Goal: Task Accomplishment & Management: Complete application form

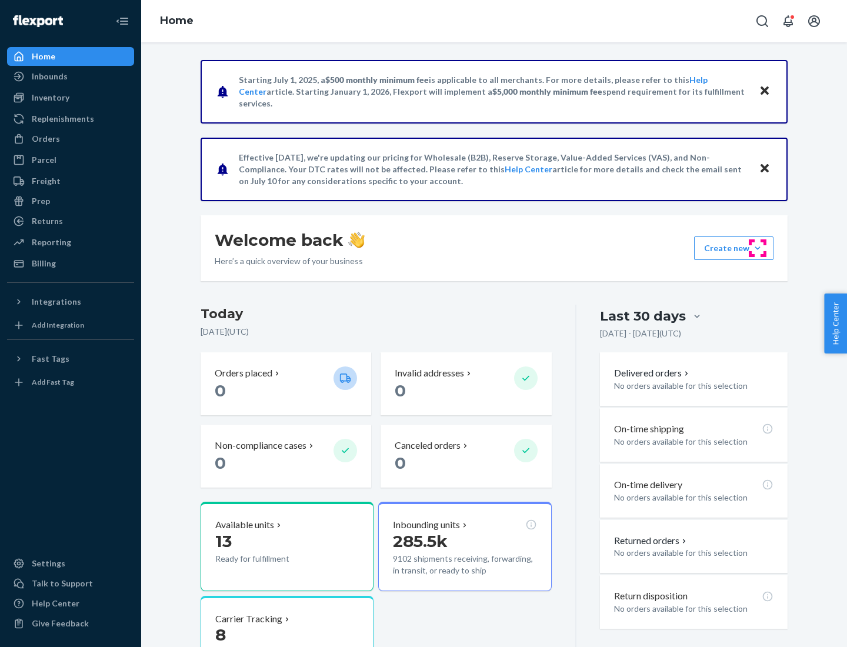
click at [757, 248] on button "Create new Create new inbound Create new order Create new product" at bounding box center [733, 248] width 79 height 24
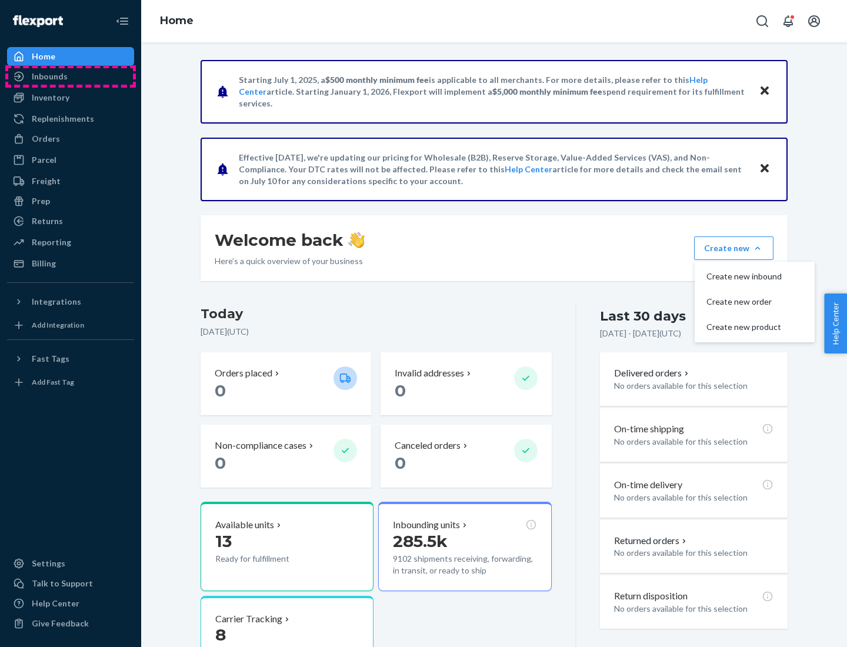
click at [71, 76] on div "Inbounds" at bounding box center [70, 76] width 125 height 16
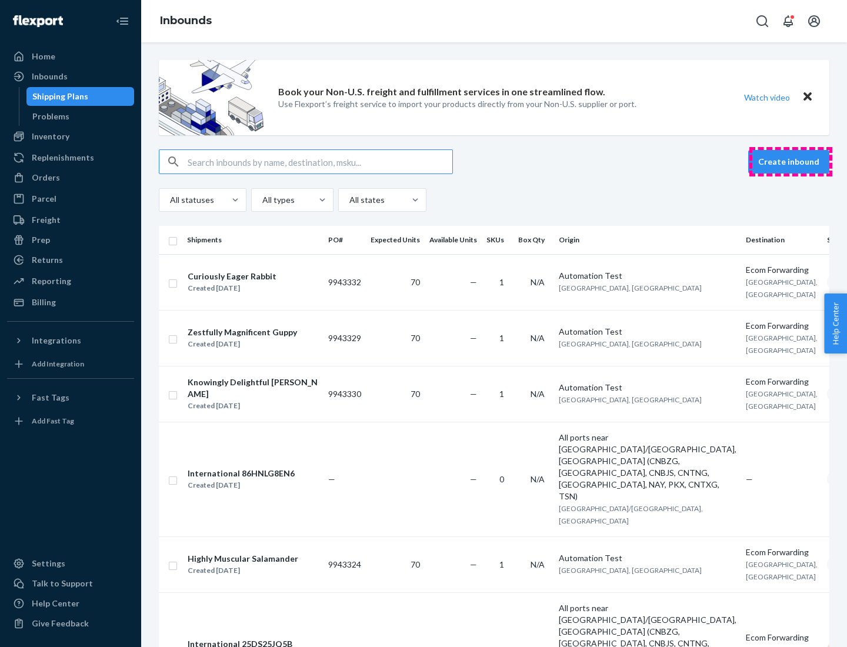
click at [790, 162] on button "Create inbound" at bounding box center [788, 162] width 81 height 24
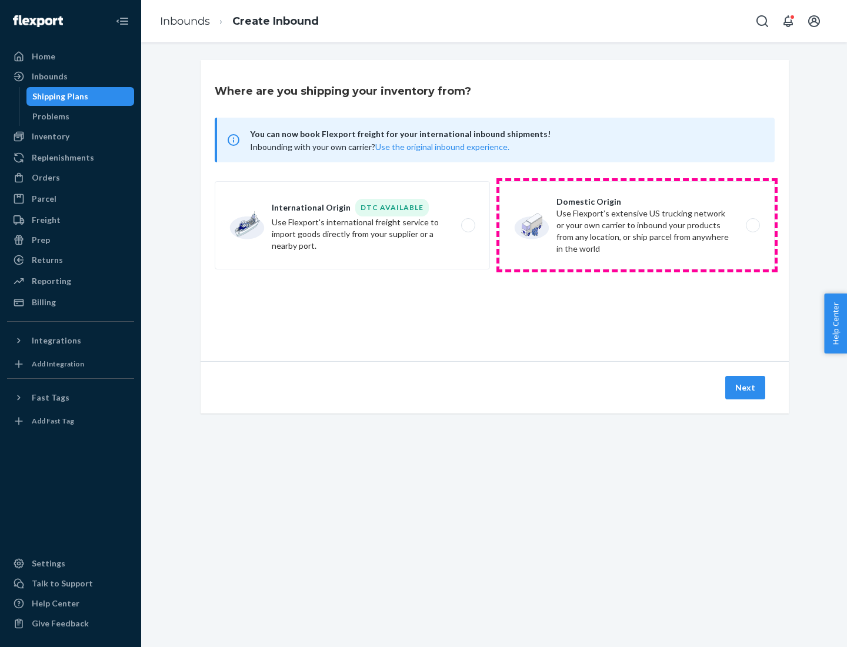
click at [637, 225] on label "Domestic Origin Use Flexport’s extensive US trucking network or your own carrie…" at bounding box center [636, 225] width 275 height 88
click at [752, 225] on input "Domestic Origin Use Flexport’s extensive US trucking network or your own carrie…" at bounding box center [756, 226] width 8 height 8
radio input "true"
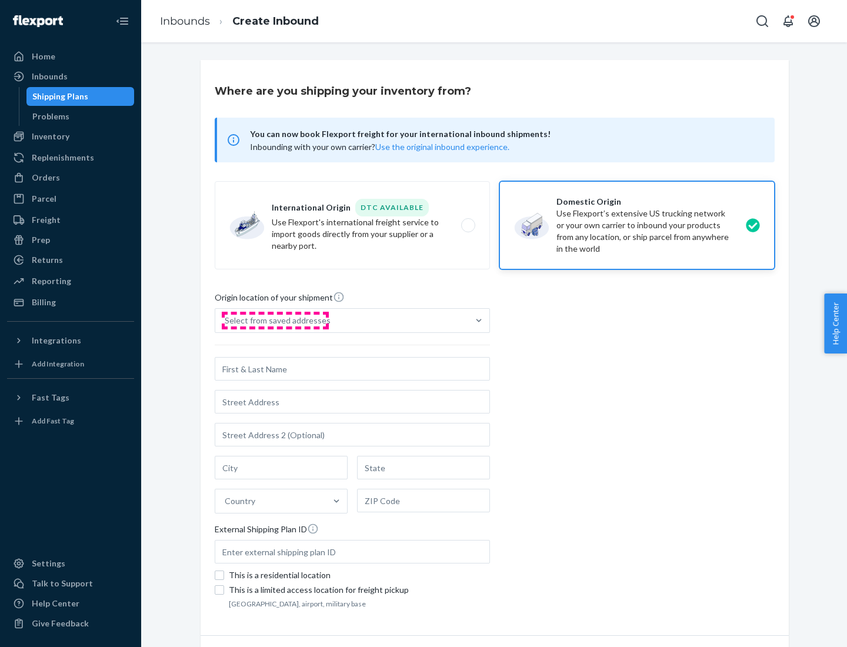
click at [275, 320] on div "Select from saved addresses" at bounding box center [278, 321] width 106 height 12
click at [226, 320] on input "Select from saved addresses" at bounding box center [225, 321] width 1 height 12
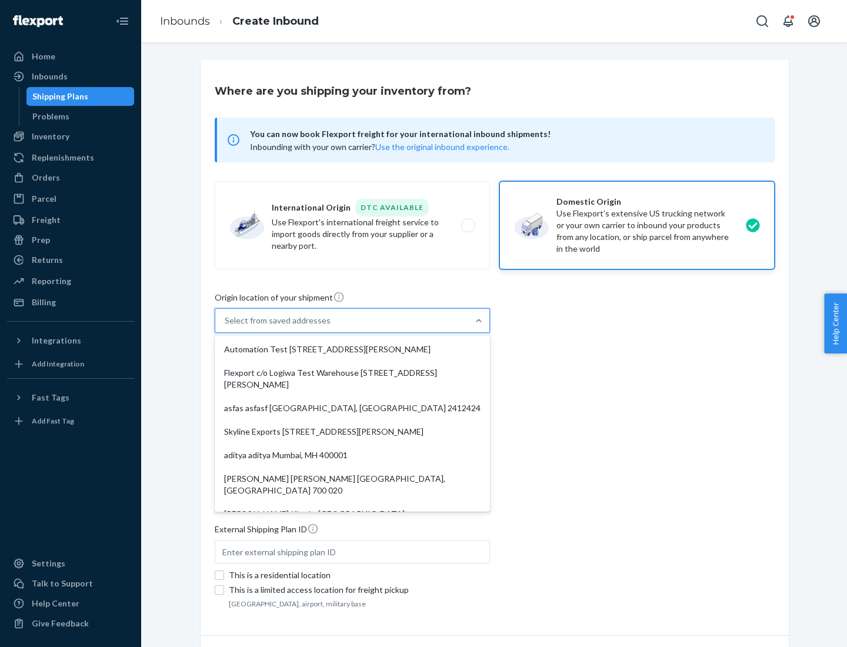
scroll to position [5, 0]
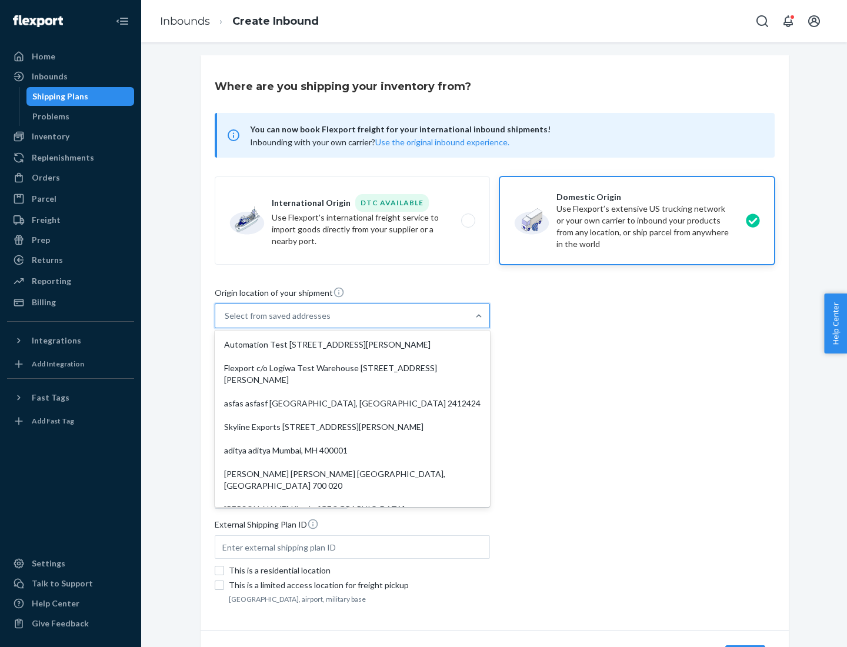
click at [352, 344] on div "Automation Test [STREET_ADDRESS][PERSON_NAME]" at bounding box center [352, 345] width 270 height 24
click at [226, 322] on input "option Automation Test [STREET_ADDRESS][PERSON_NAME]. 9 results available. Use …" at bounding box center [225, 316] width 1 height 12
type input "Automation Test"
type input "9th Floor"
type input "[GEOGRAPHIC_DATA]"
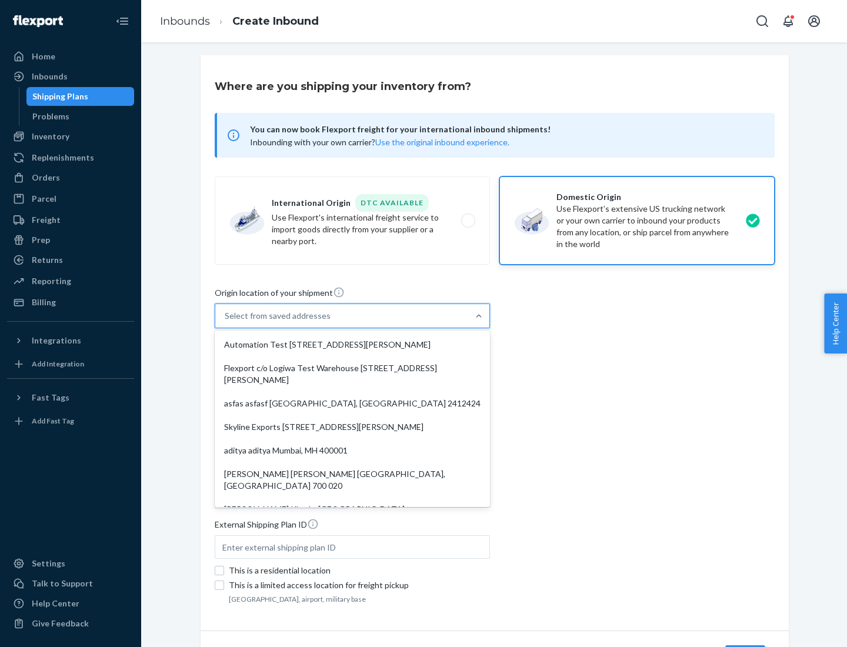
type input "CA"
type input "94104"
type input "[STREET_ADDRESS][PERSON_NAME]"
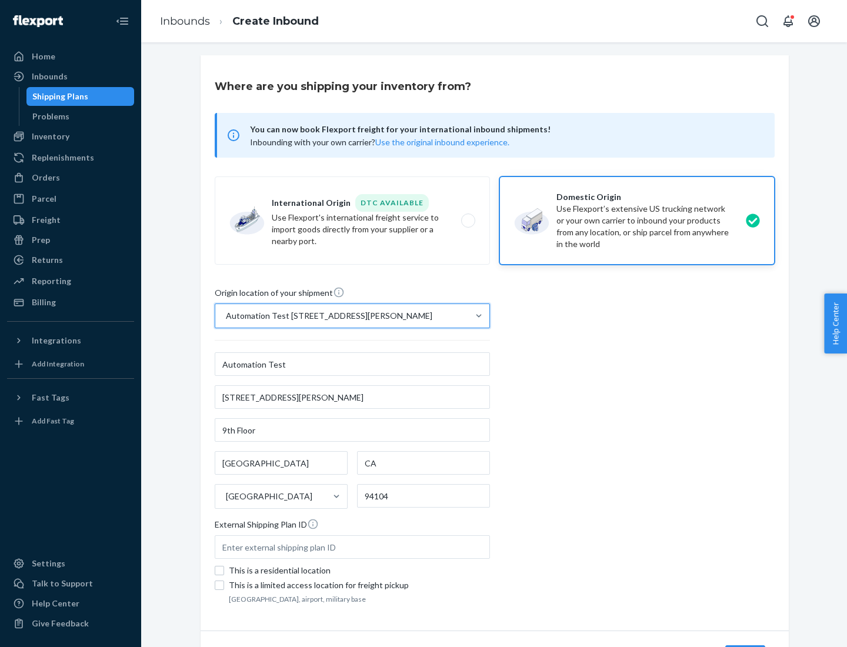
scroll to position [69, 0]
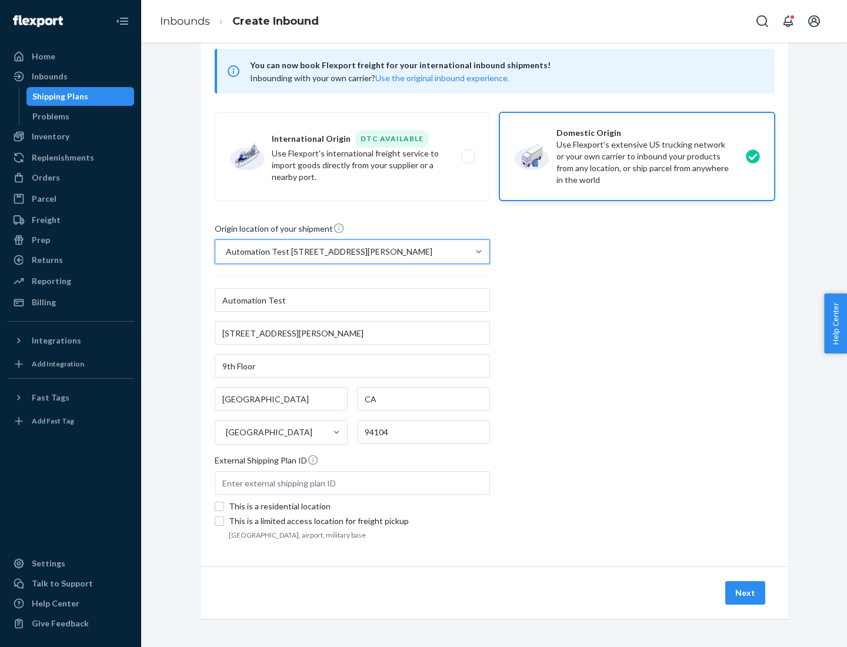
click at [745, 593] on button "Next" at bounding box center [745, 593] width 40 height 24
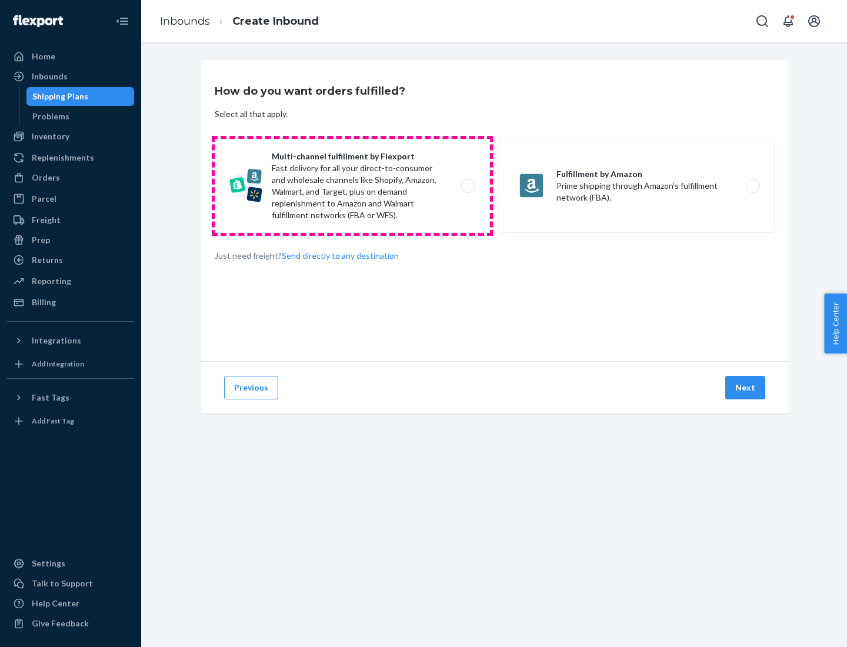
click at [352, 186] on label "Multi-channel fulfillment by Flexport Fast delivery for all your direct-to-cons…" at bounding box center [352, 186] width 275 height 94
click at [467, 186] on input "Multi-channel fulfillment by Flexport Fast delivery for all your direct-to-cons…" at bounding box center [471, 186] width 8 height 8
radio input "true"
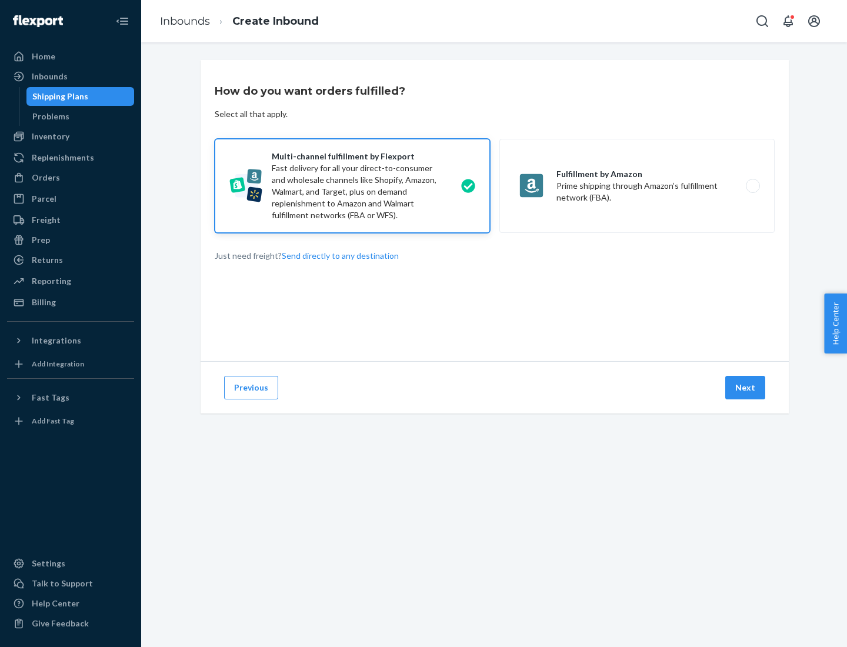
click at [745, 387] on button "Next" at bounding box center [745, 388] width 40 height 24
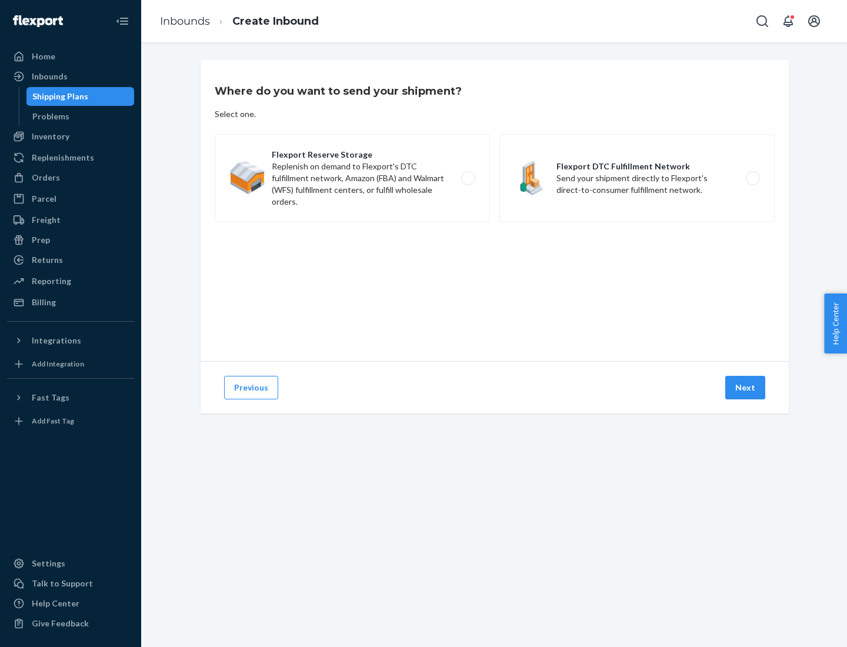
click at [637, 178] on label "Flexport DTC Fulfillment Network Send your shipment directly to Flexport's dire…" at bounding box center [636, 178] width 275 height 88
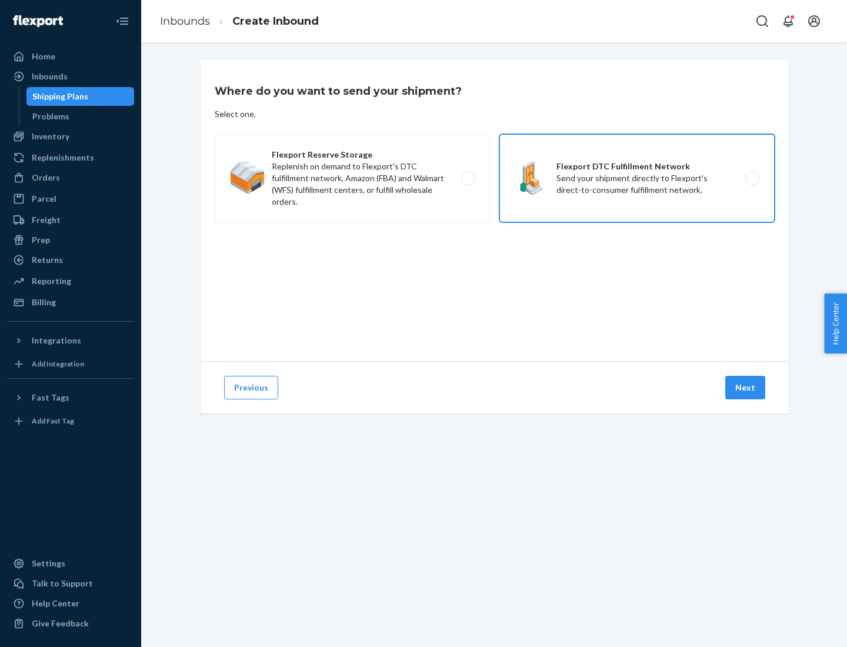
click at [752, 178] on input "Flexport DTC Fulfillment Network Send your shipment directly to Flexport's dire…" at bounding box center [756, 179] width 8 height 8
radio input "true"
click at [745, 387] on button "Next" at bounding box center [745, 388] width 40 height 24
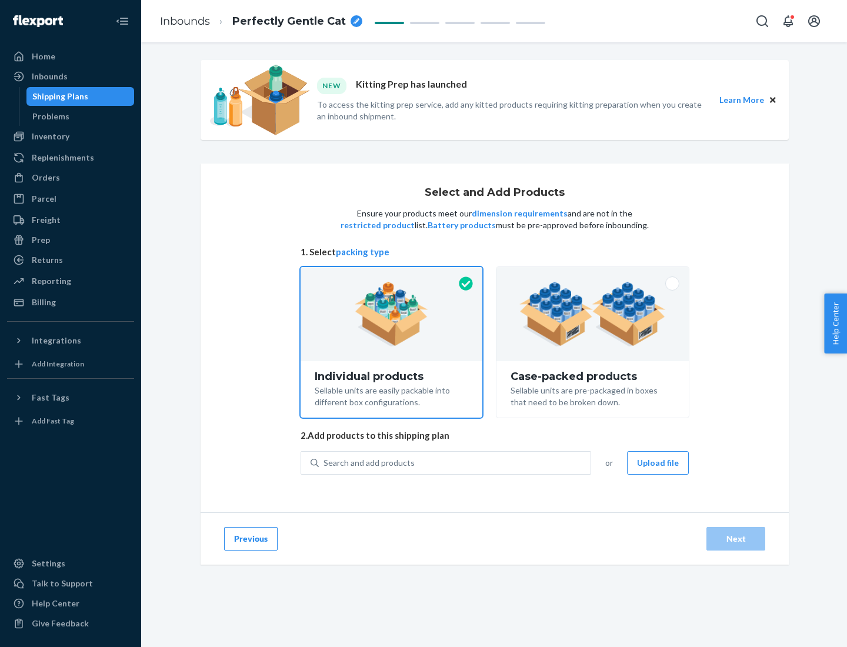
click at [593, 314] on img at bounding box center [592, 314] width 146 height 65
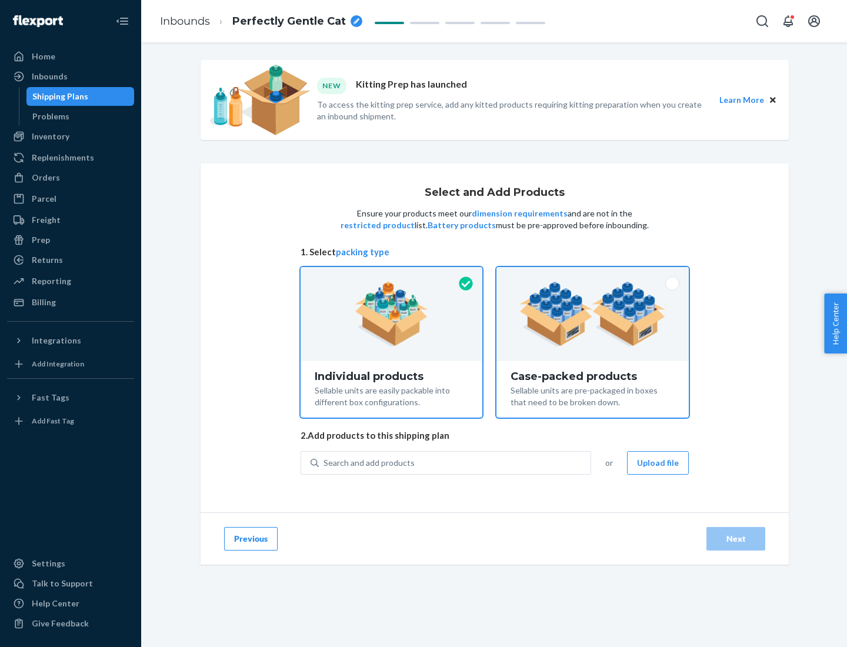
click at [593, 275] on input "Case-packed products Sellable units are pre-packaged in boxes that need to be b…" at bounding box center [592, 271] width 8 height 8
radio input "true"
radio input "false"
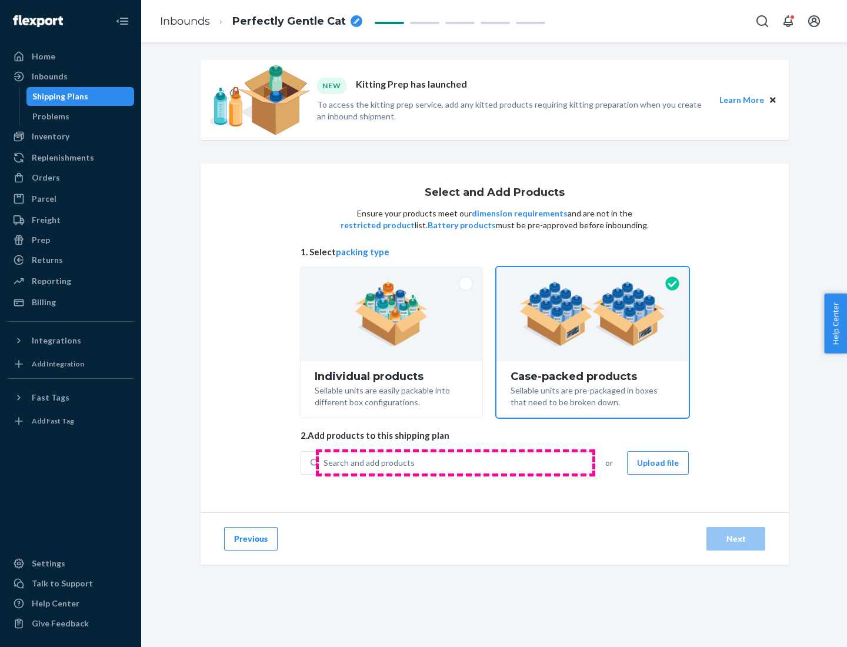
click at [455, 462] on div "Search and add products" at bounding box center [455, 462] width 272 height 21
click at [324, 462] on input "Search and add products" at bounding box center [323, 463] width 1 height 12
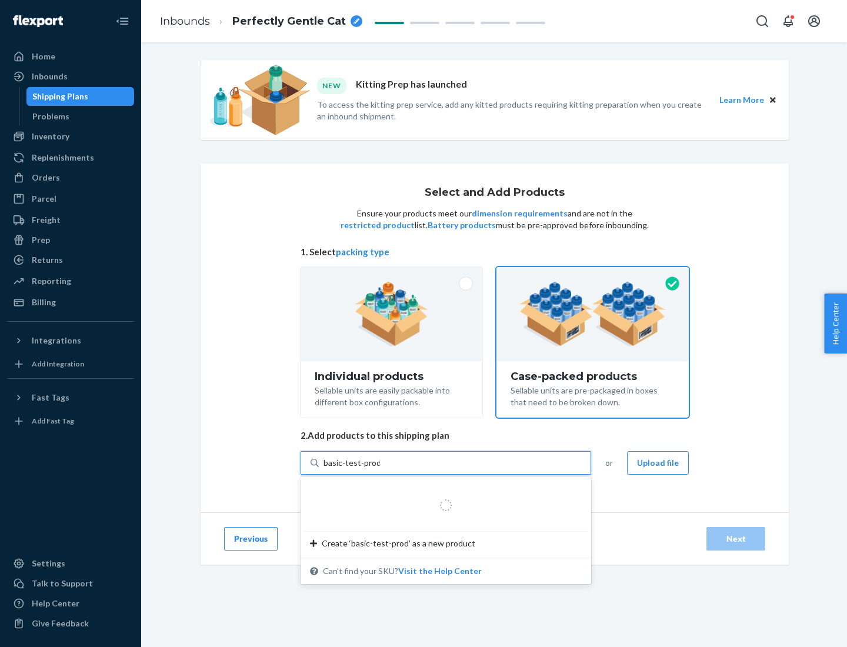
type input "basic-test-product-1"
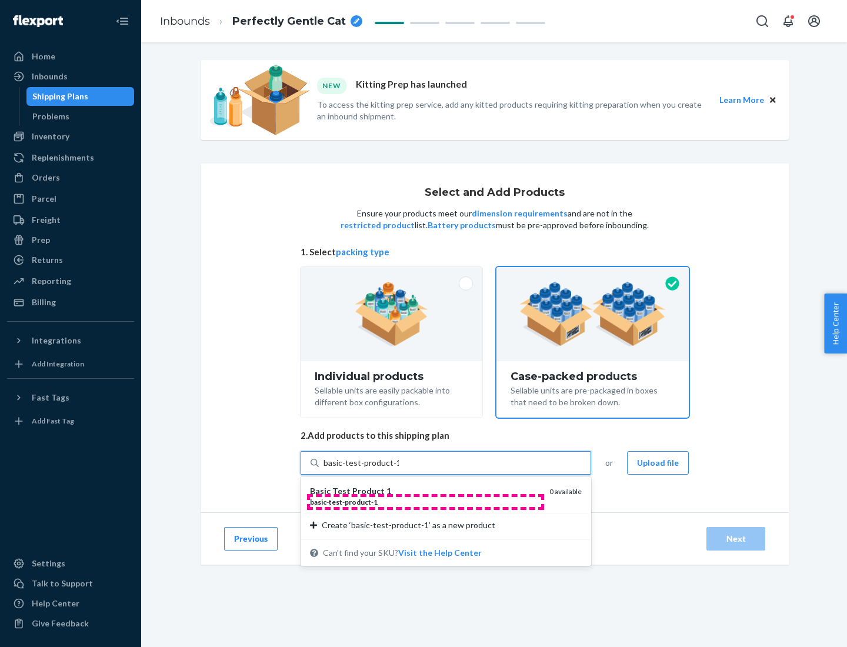
click at [425, 501] on div "basic - test - product - 1" at bounding box center [425, 502] width 230 height 10
click at [399, 469] on input "basic-test-product-1" at bounding box center [360, 463] width 75 height 12
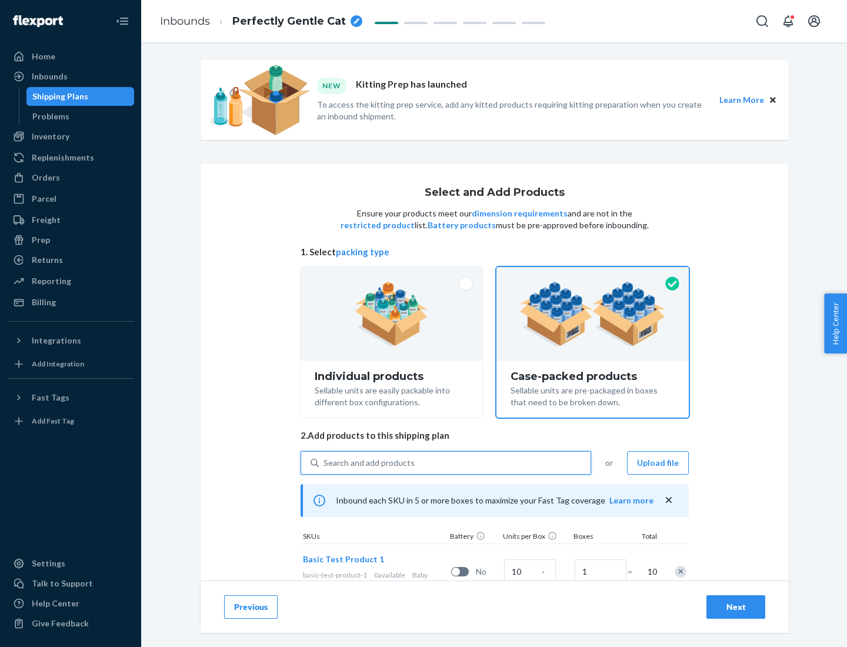
scroll to position [42, 0]
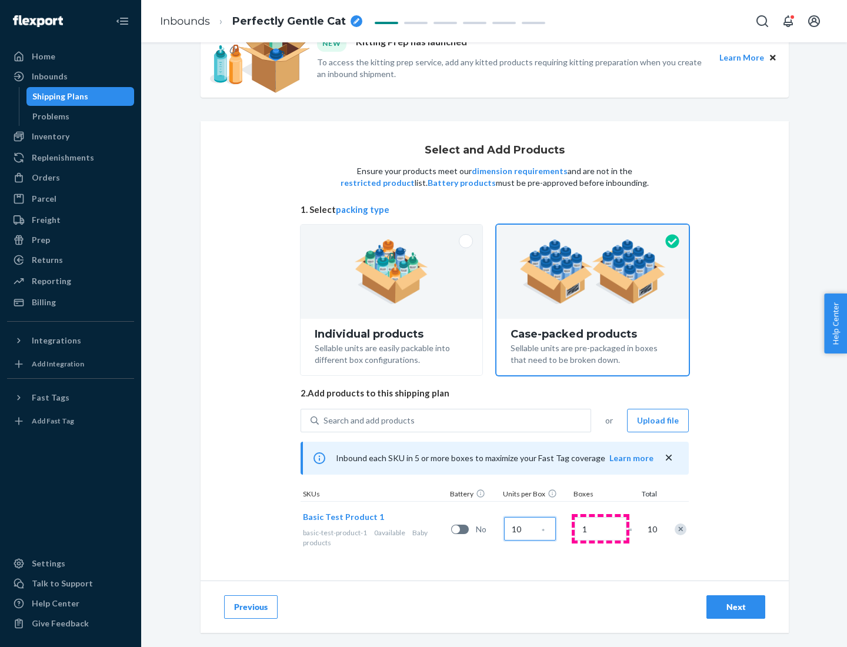
type input "10"
type input "7"
click at [735, 607] on div "Next" at bounding box center [735, 607] width 39 height 12
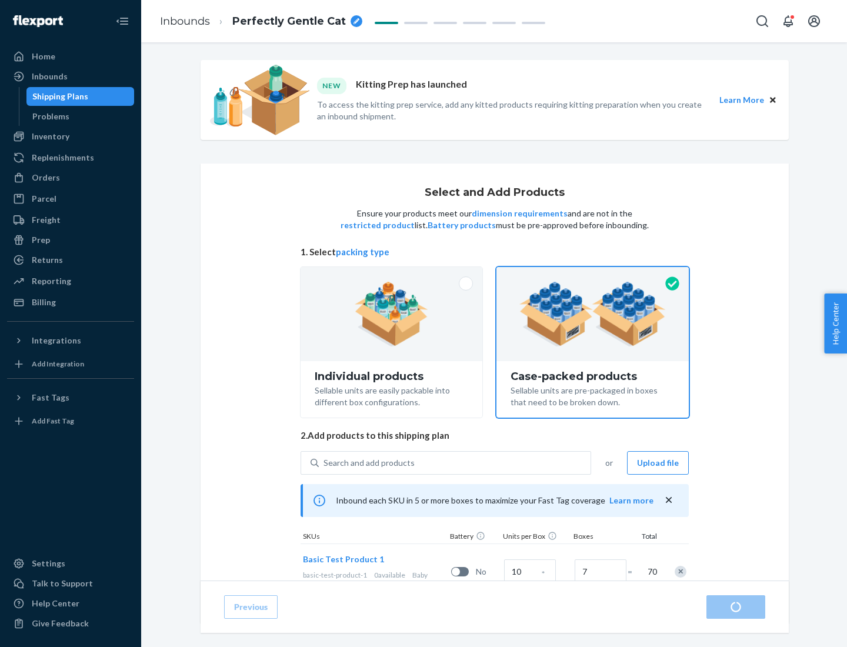
radio input "true"
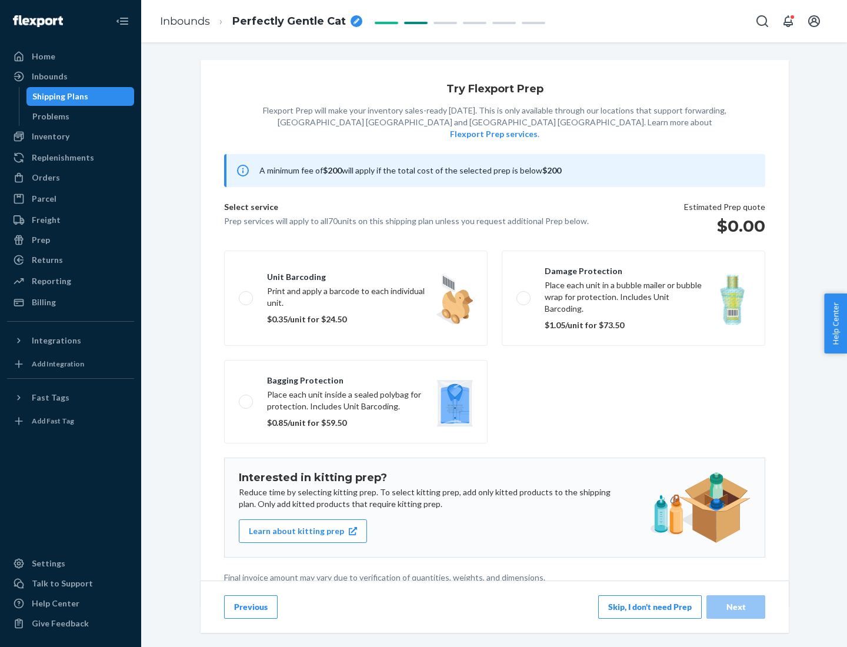
scroll to position [3, 0]
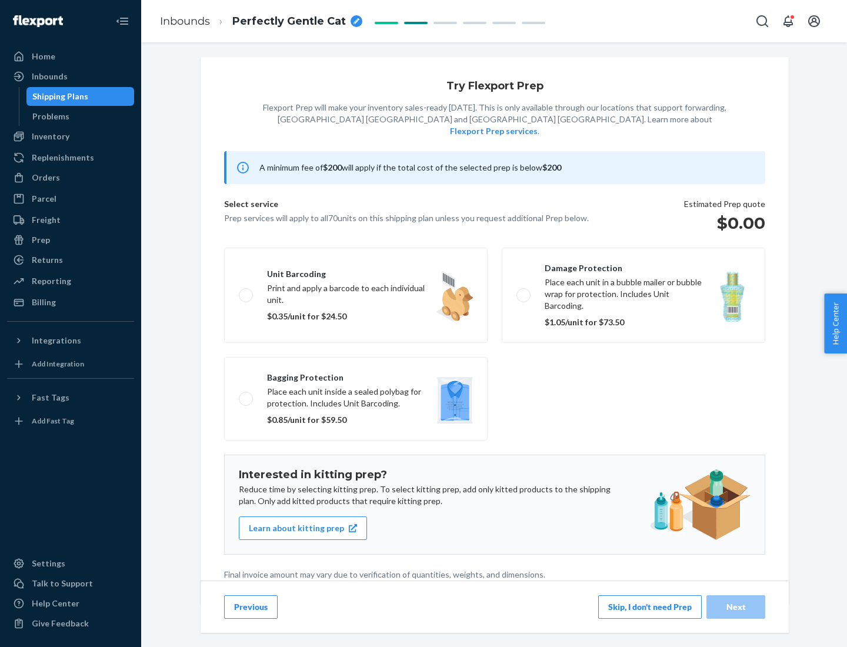
click at [356, 374] on label "Bagging protection Place each unit inside a sealed polybag for protection. Incl…" at bounding box center [355, 398] width 263 height 83
click at [246, 394] on input "Bagging protection Place each unit inside a sealed polybag for protection. Incl…" at bounding box center [243, 398] width 8 height 8
checkbox input "true"
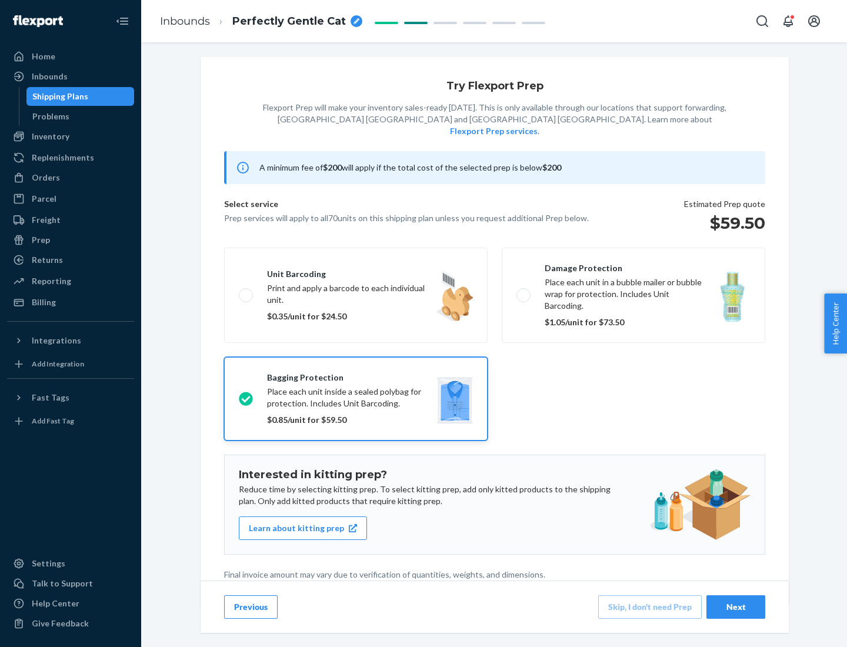
click at [735, 606] on div "Next" at bounding box center [735, 607] width 39 height 12
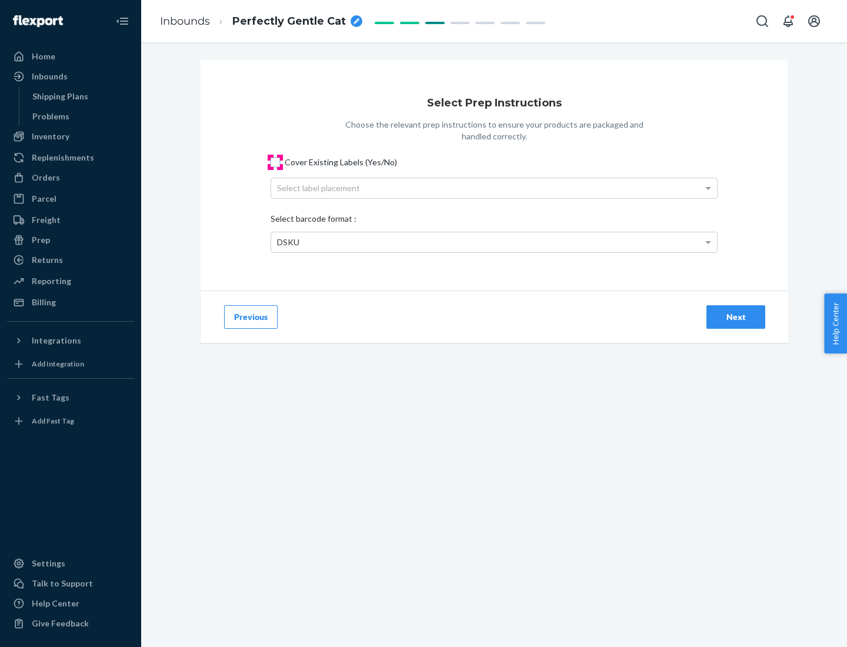
click at [275, 162] on input "Cover Existing Labels (Yes/No)" at bounding box center [274, 162] width 9 height 9
checkbox input "true"
click at [494, 188] on div "Select label placement" at bounding box center [494, 188] width 446 height 20
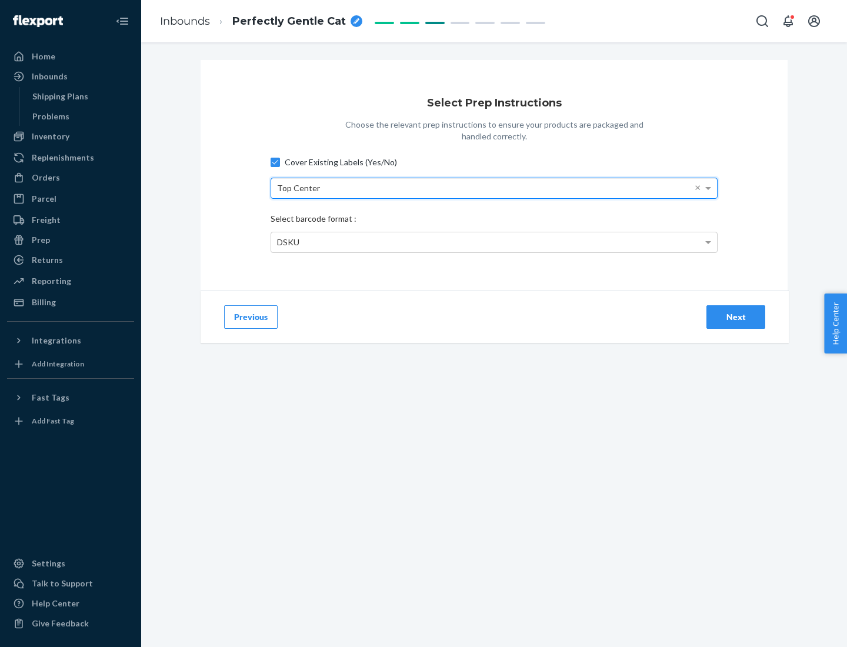
click at [494, 242] on div "DSKU" at bounding box center [494, 242] width 446 height 20
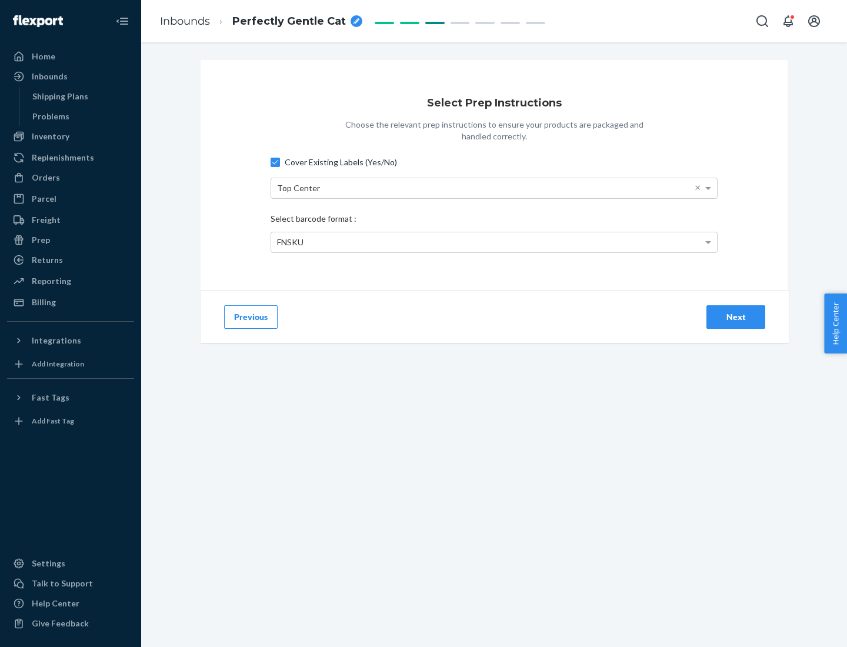
click at [735, 316] on div "Next" at bounding box center [735, 317] width 39 height 12
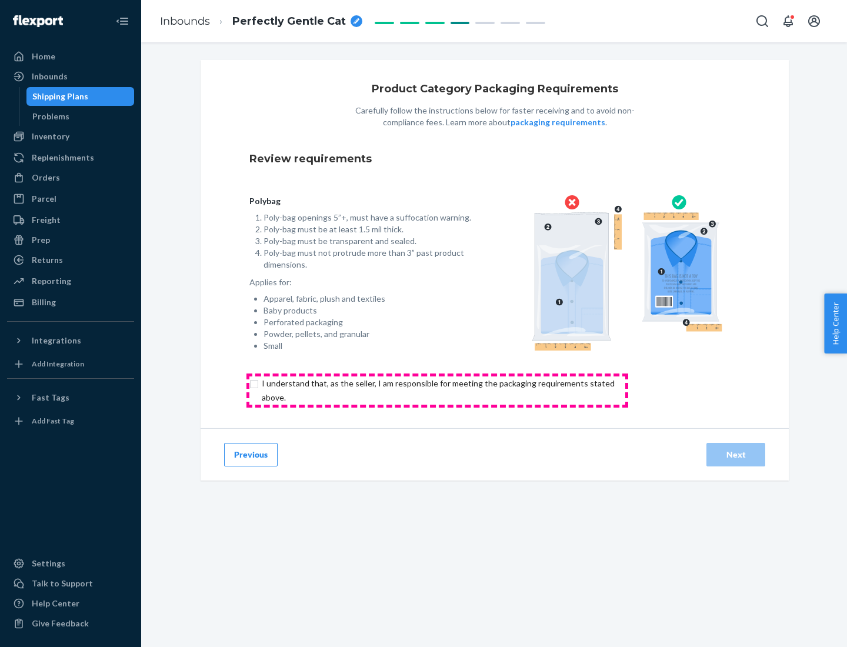
click at [437, 390] on input "checkbox" at bounding box center [444, 390] width 391 height 28
checkbox input "true"
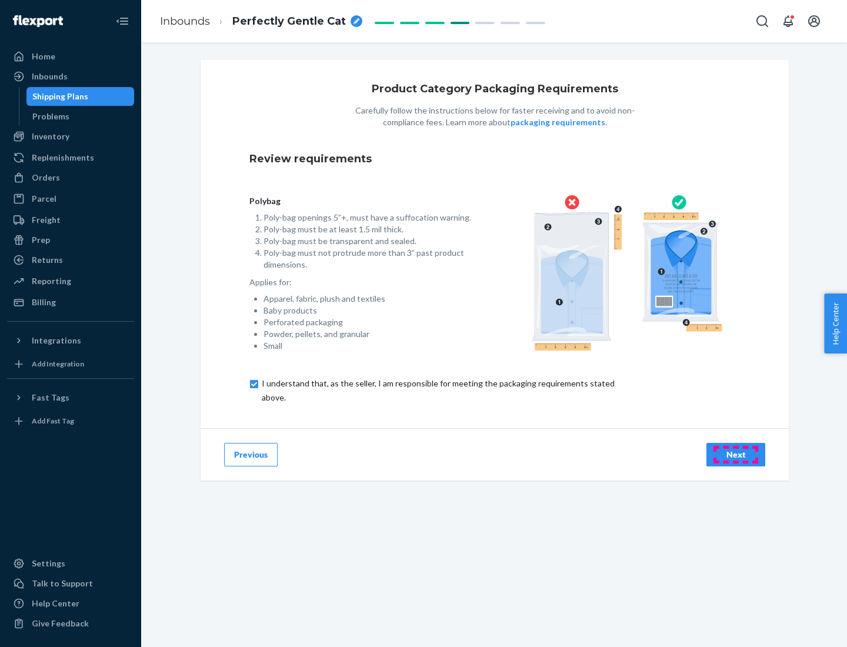
click at [735, 454] on div "Next" at bounding box center [735, 455] width 39 height 12
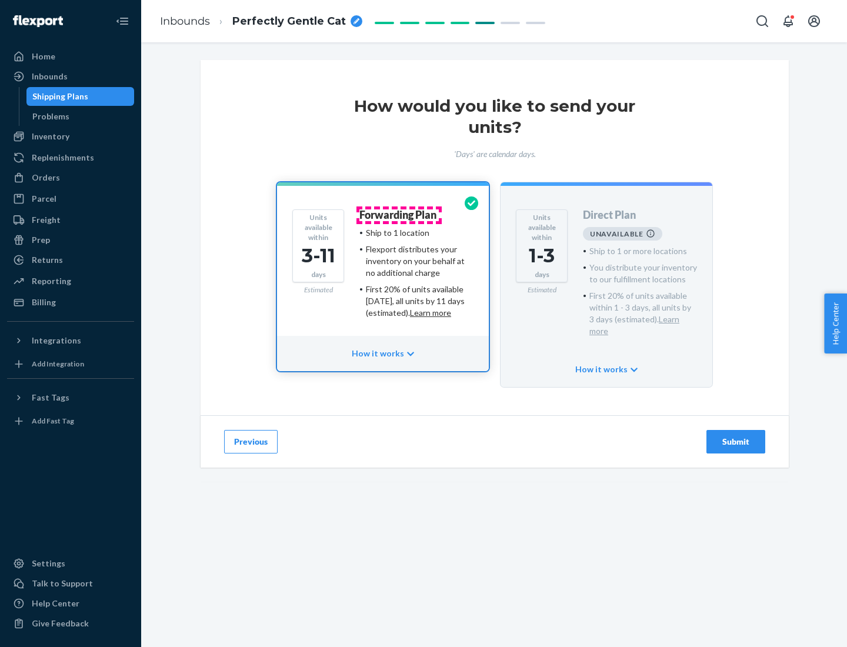
click at [399, 215] on h4 "Forwarding Plan" at bounding box center [397, 215] width 77 height 12
click at [735, 436] on div "Submit" at bounding box center [735, 442] width 39 height 12
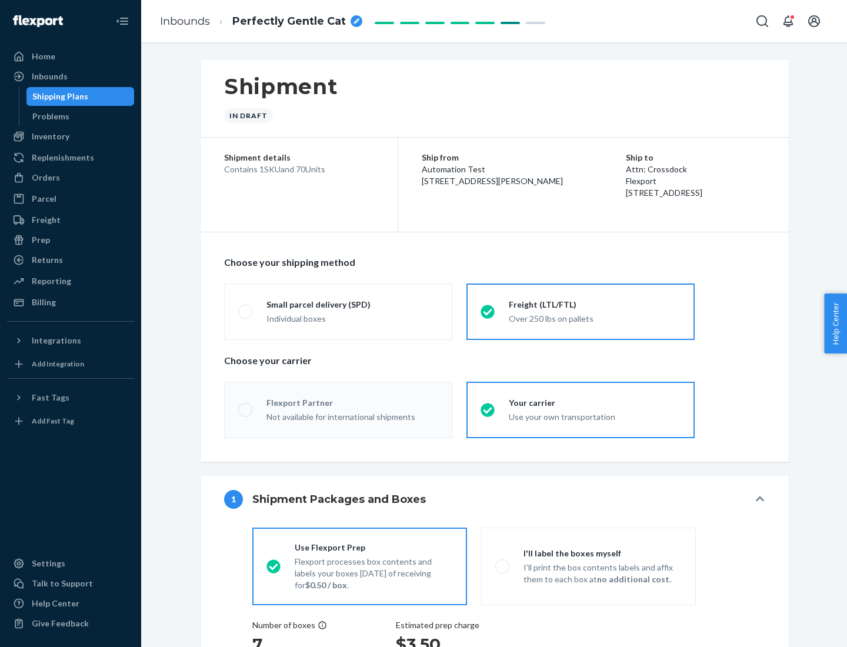
radio input "true"
radio input "false"
radio input "true"
radio input "false"
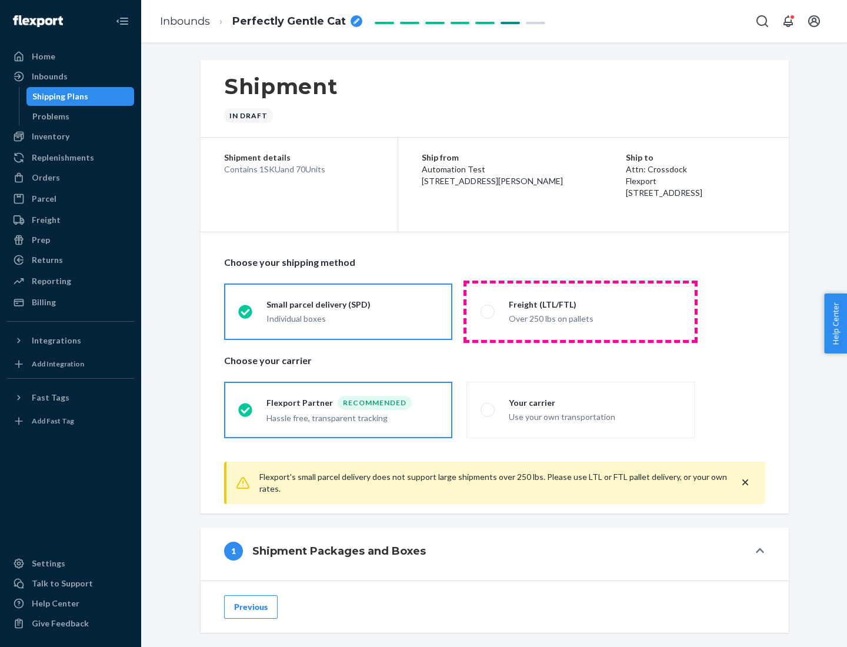
click at [580, 311] on div "Over 250 lbs on pallets" at bounding box center [594, 317] width 172 height 14
click at [488, 311] on input "Freight (LTL/FTL) Over 250 lbs on pallets" at bounding box center [484, 311] width 8 height 8
radio input "true"
radio input "false"
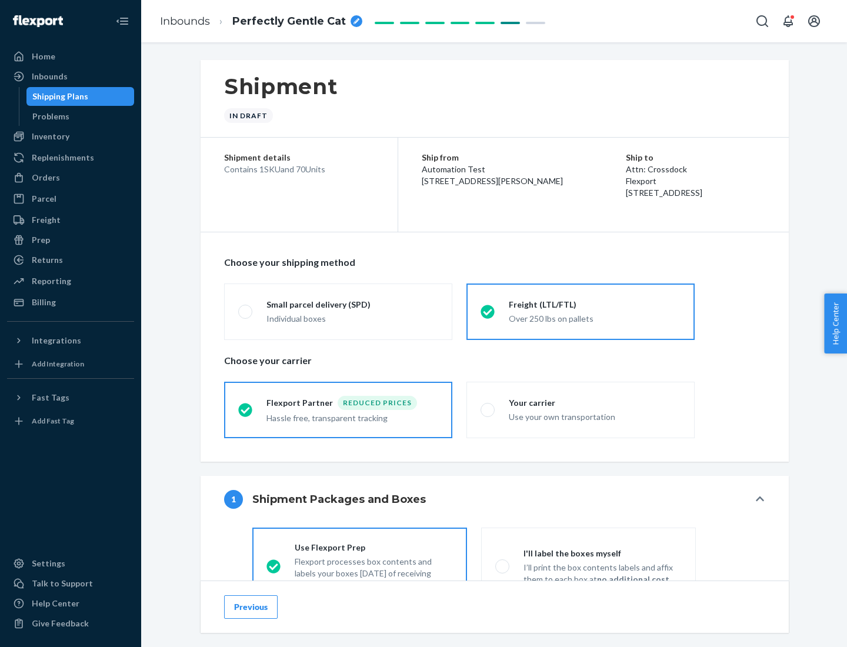
scroll to position [65, 0]
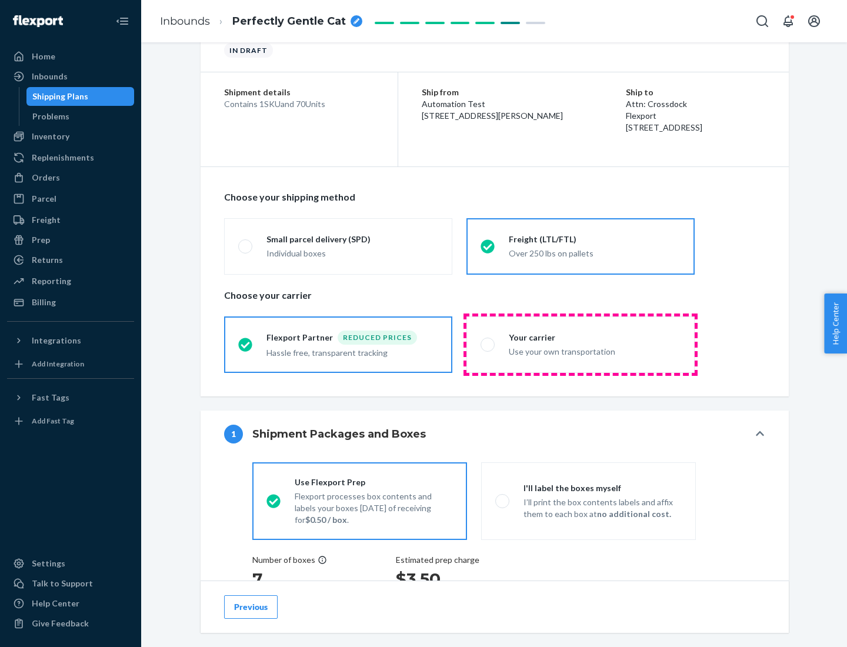
click at [580, 344] on div "Use your own transportation" at bounding box center [594, 350] width 172 height 14
click at [488, 344] on input "Your carrier Use your own transportation" at bounding box center [484, 344] width 8 height 8
radio input "true"
radio input "false"
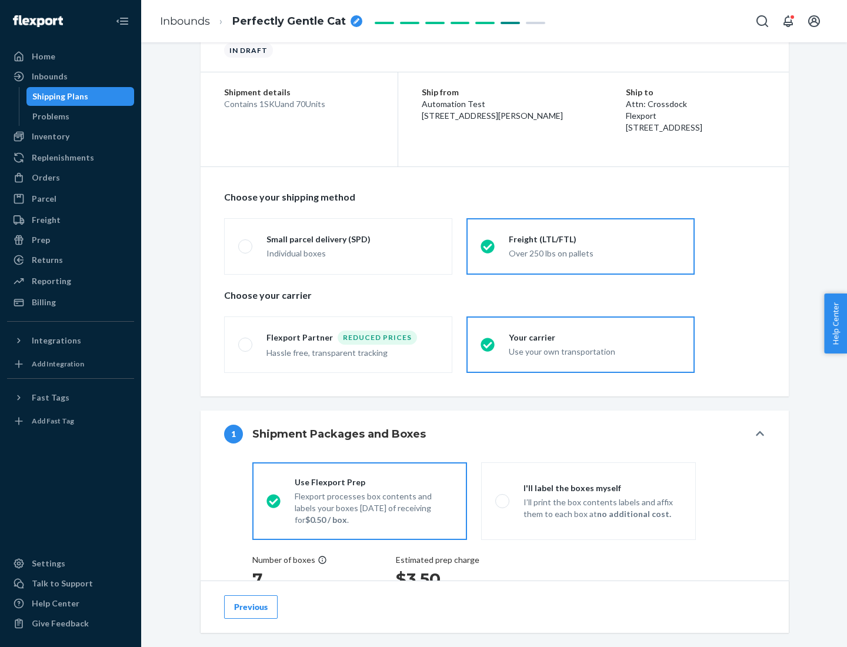
scroll to position [222, 0]
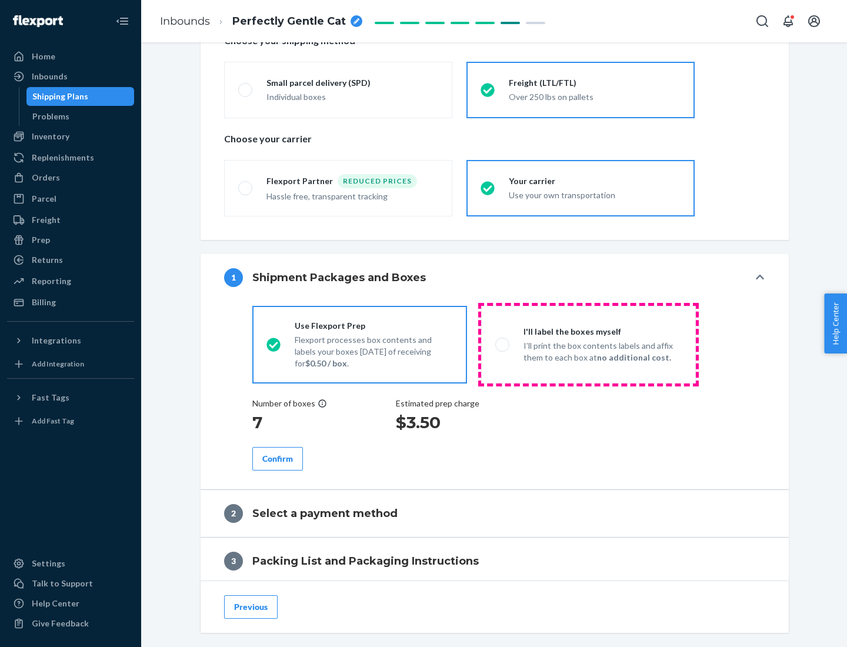
click at [588, 344] on p "I’ll print the box contents labels and affix them to each box at no additional …" at bounding box center [602, 352] width 158 height 24
click at [503, 344] on input "I'll label the boxes myself I’ll print the box contents labels and affix them t…" at bounding box center [499, 344] width 8 height 8
radio input "true"
radio input "false"
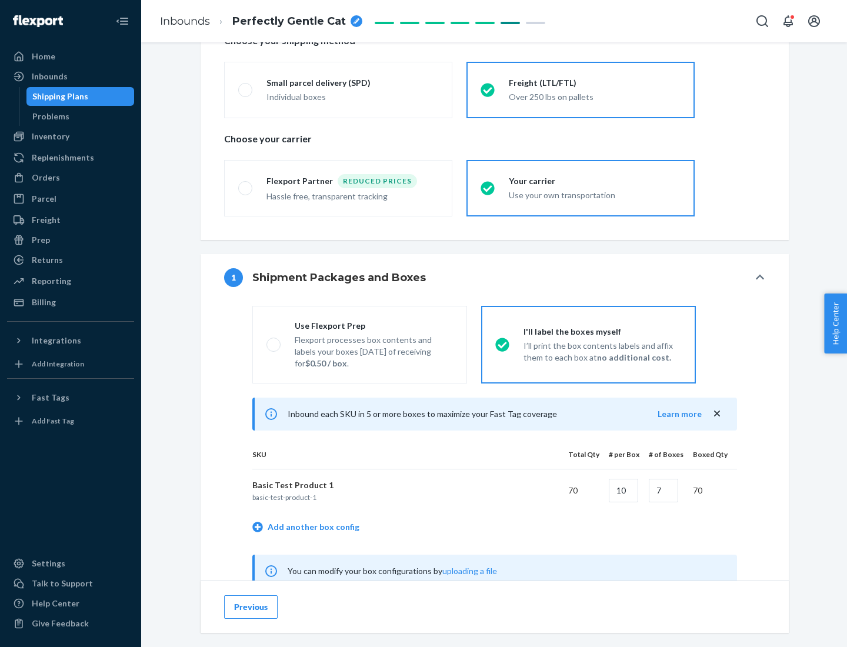
scroll to position [367, 0]
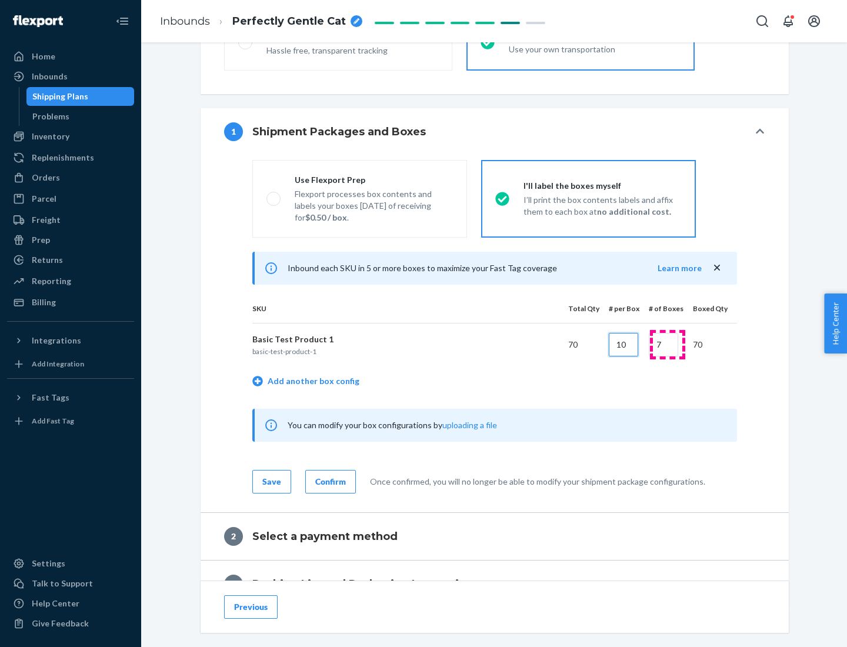
type input "10"
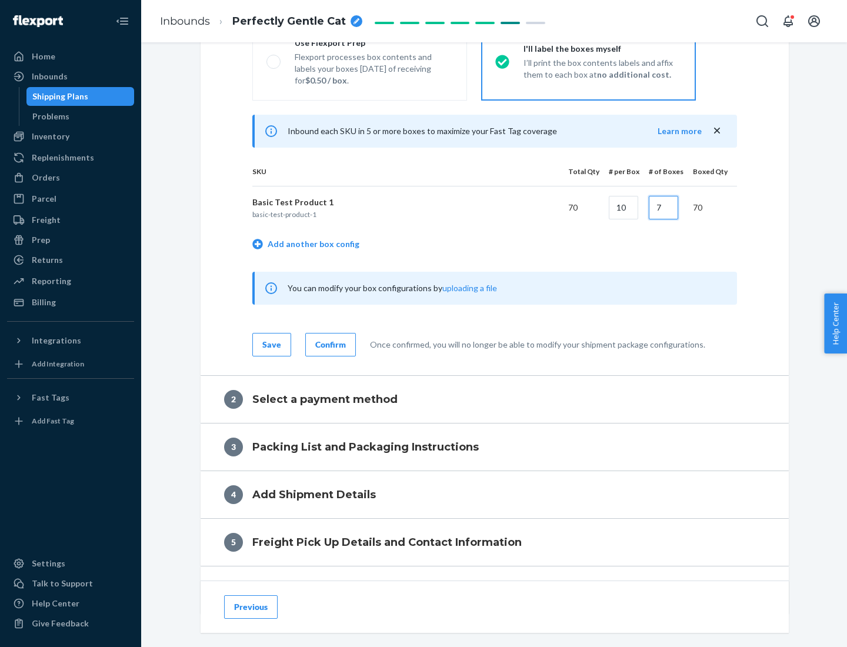
type input "7"
click at [329, 344] on div "Confirm" at bounding box center [330, 345] width 31 height 12
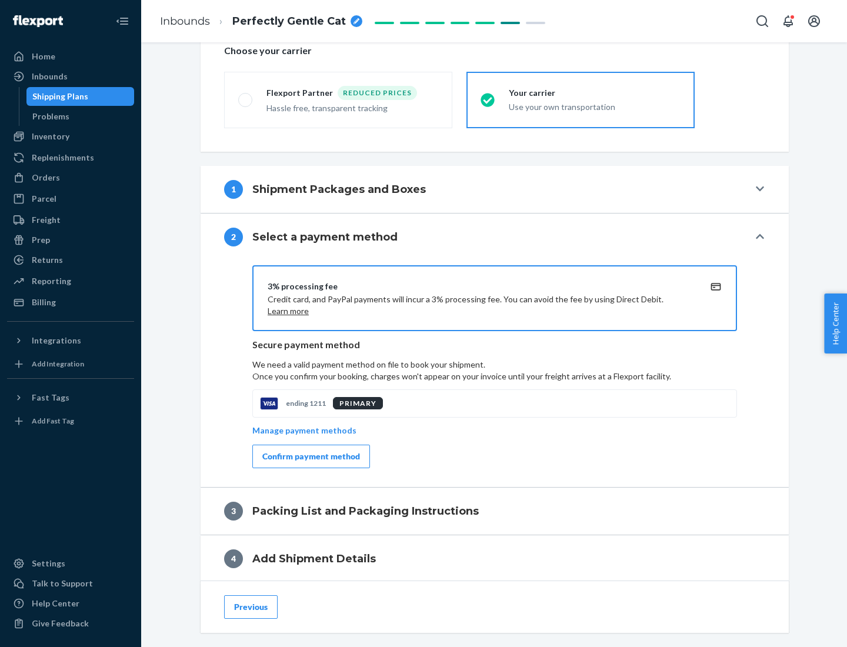
scroll to position [421, 0]
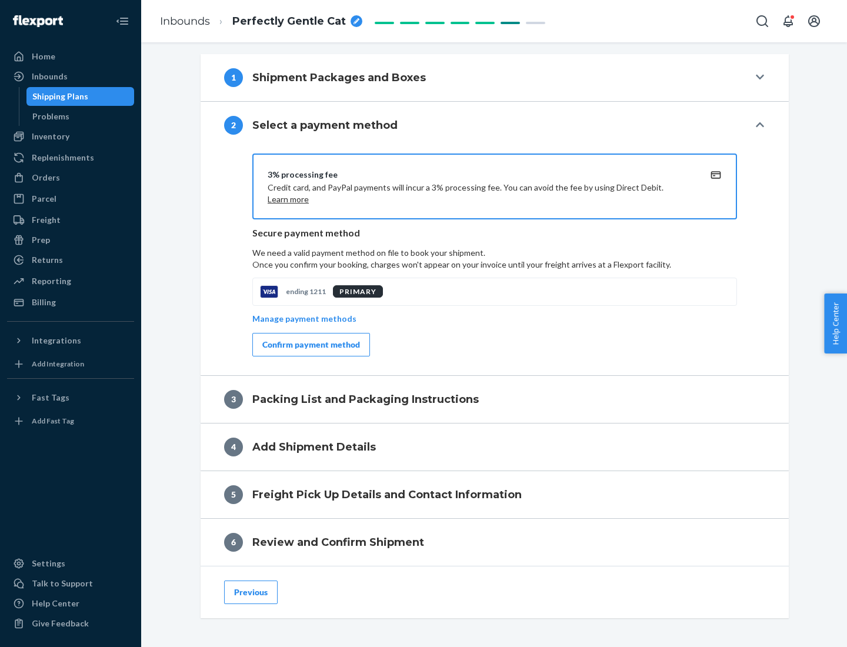
click at [310, 344] on div "Confirm payment method" at bounding box center [311, 345] width 98 height 12
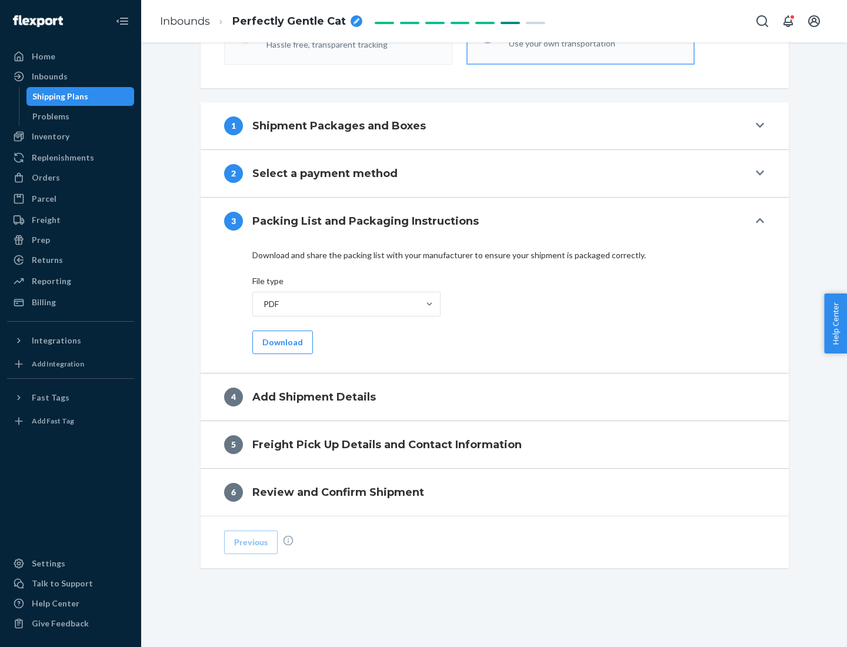
scroll to position [371, 0]
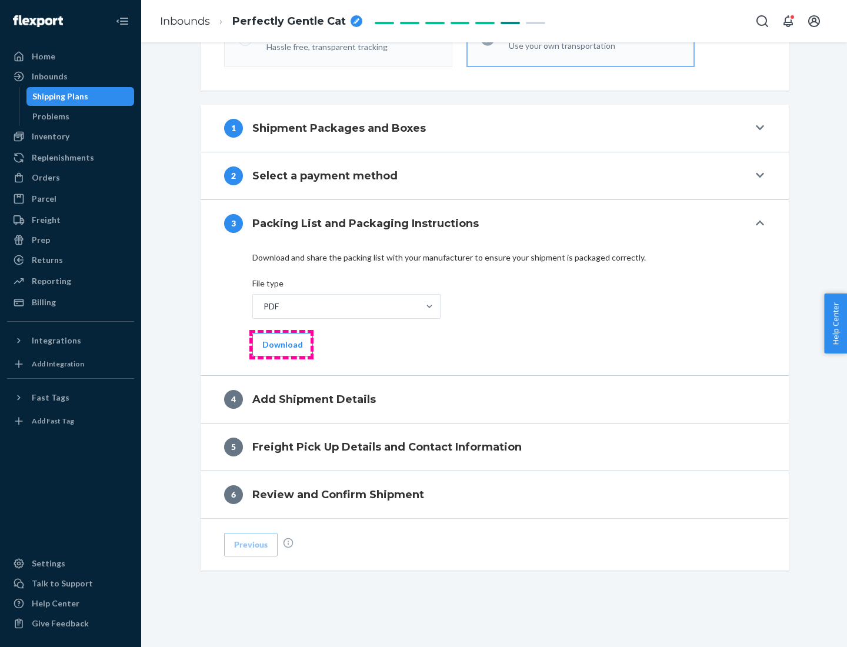
click at [281, 344] on button "Download" at bounding box center [282, 345] width 61 height 24
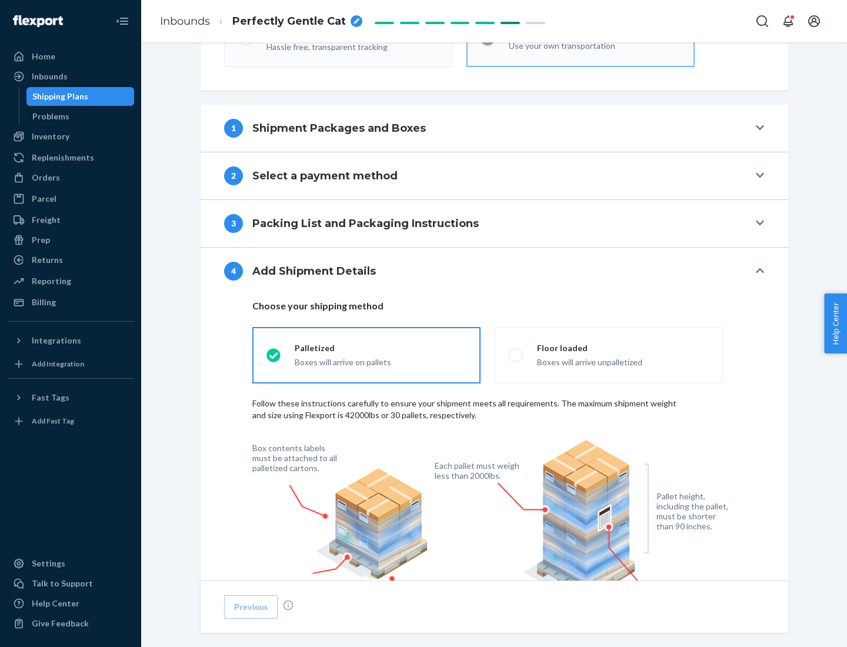
scroll to position [771, 0]
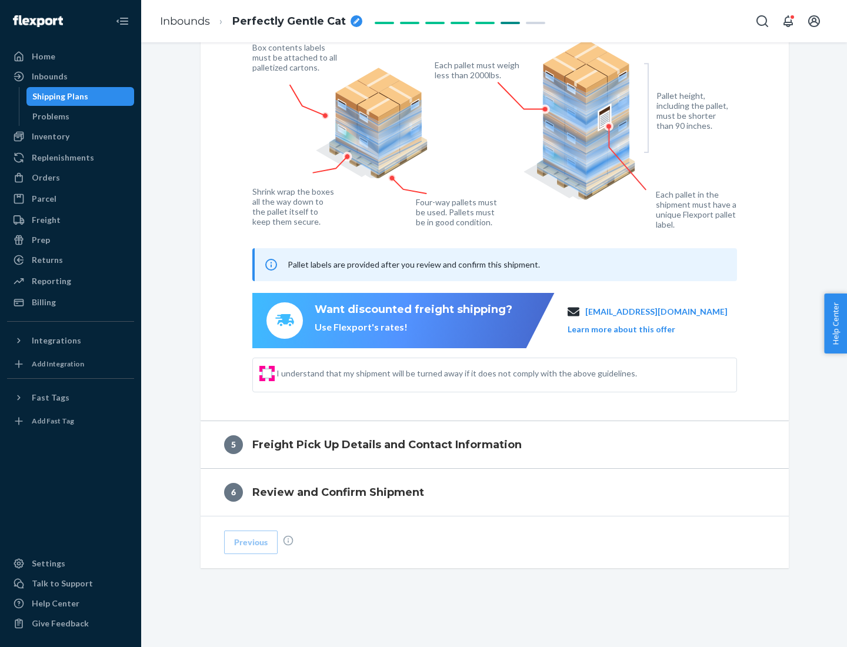
click at [267, 373] on input "I understand that my shipment will be turned away if it does not comply with th…" at bounding box center [266, 373] width 9 height 9
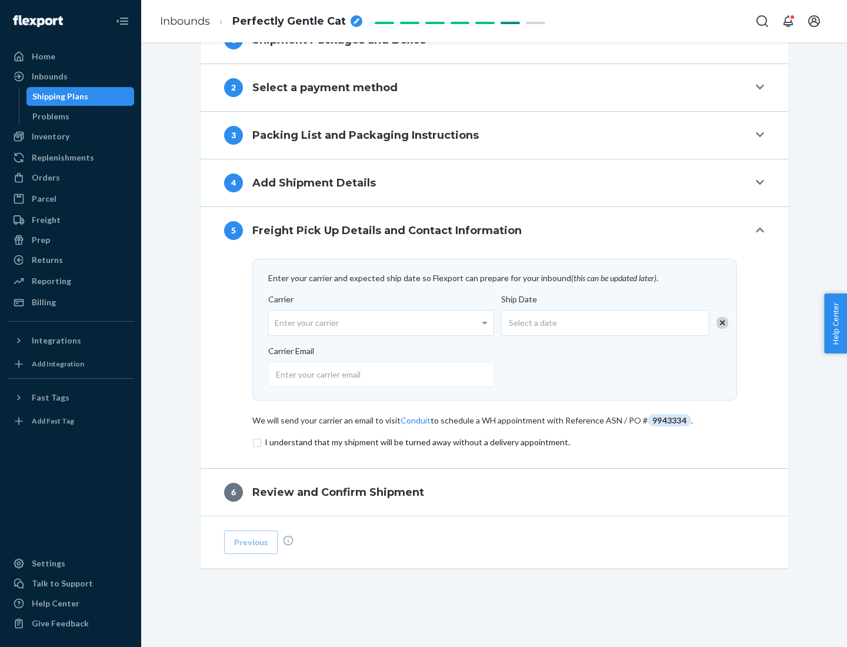
scroll to position [459, 0]
click at [494, 441] on input "checkbox" at bounding box center [494, 442] width 484 height 14
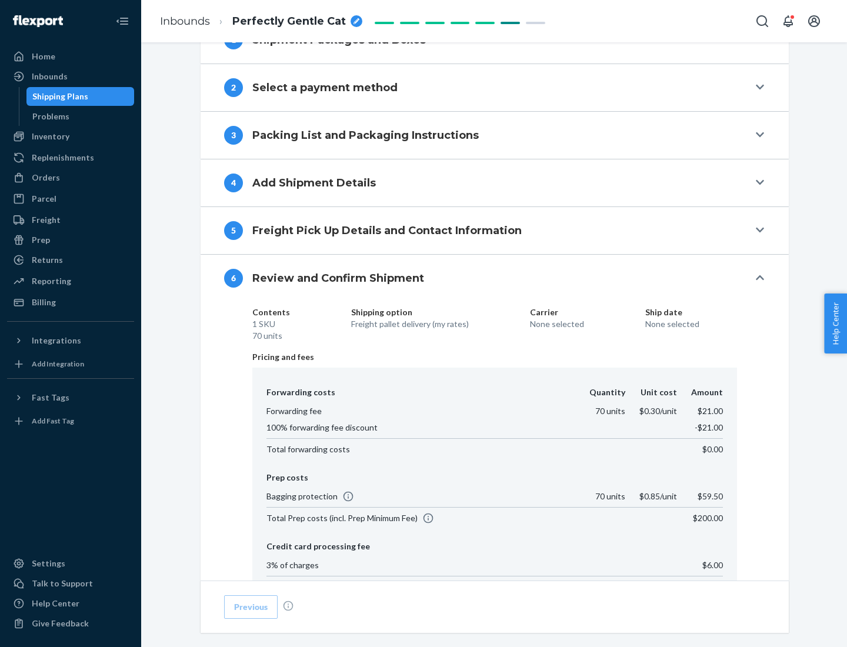
scroll to position [679, 0]
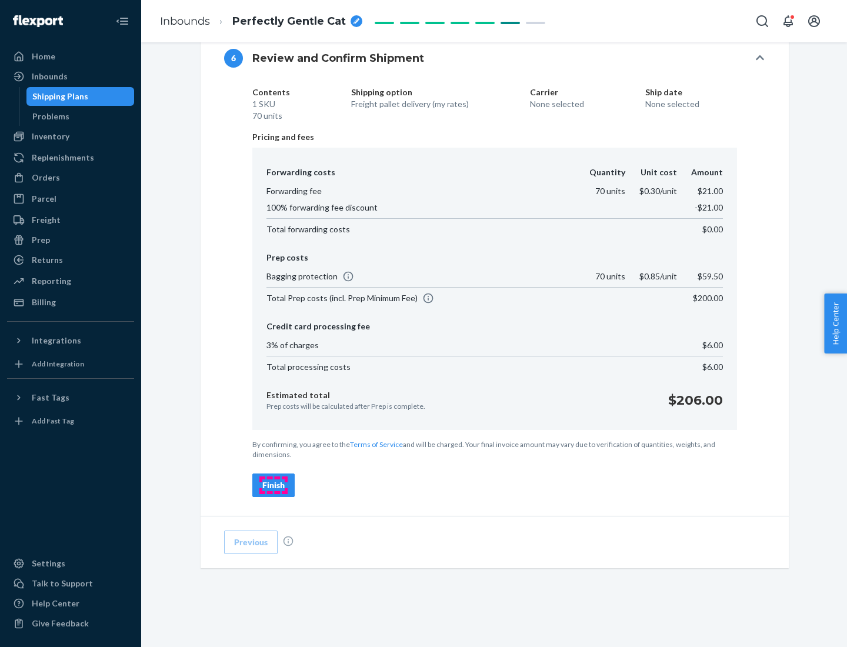
click at [273, 485] on div "Finish" at bounding box center [273, 485] width 22 height 12
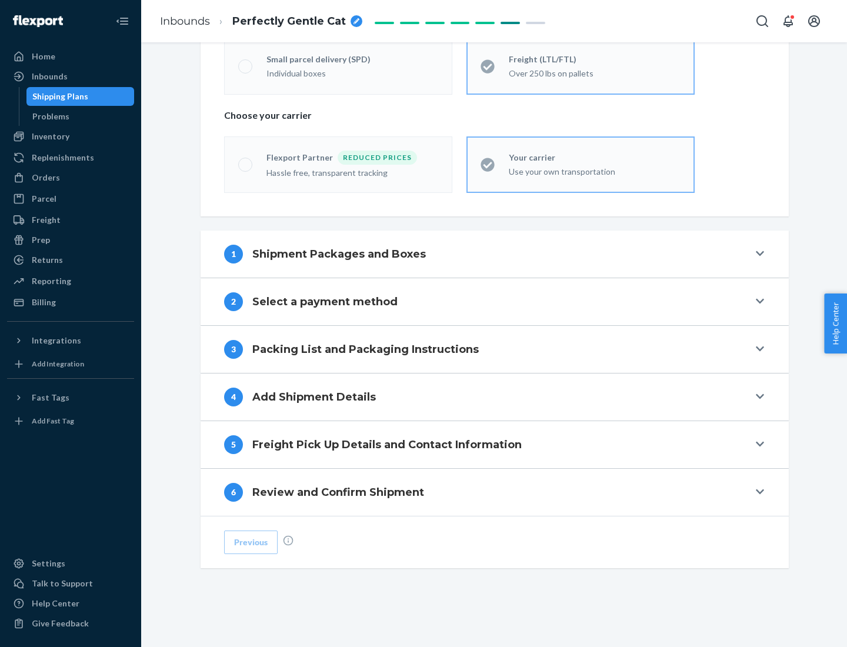
scroll to position [245, 0]
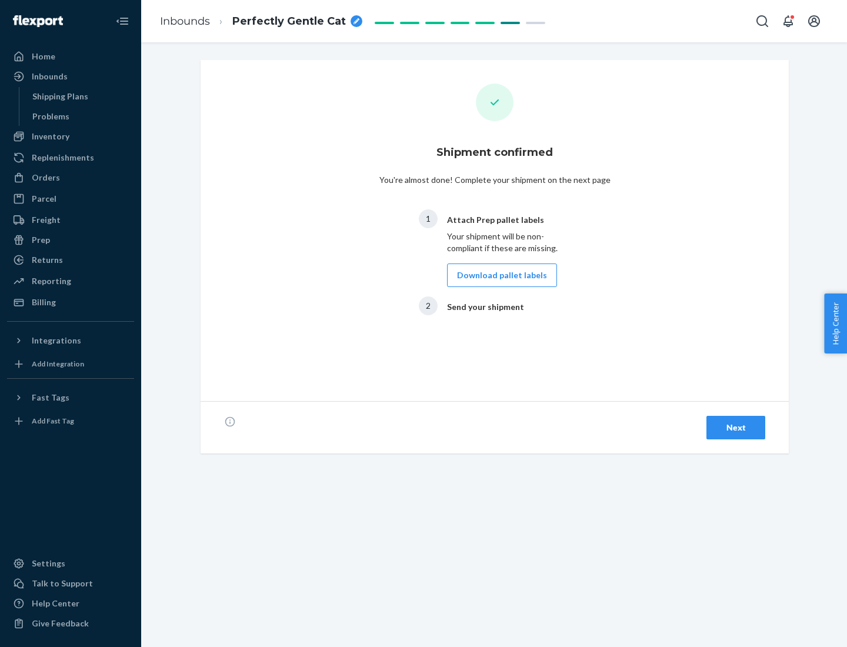
click at [499, 275] on button "Download pallet labels" at bounding box center [502, 275] width 110 height 24
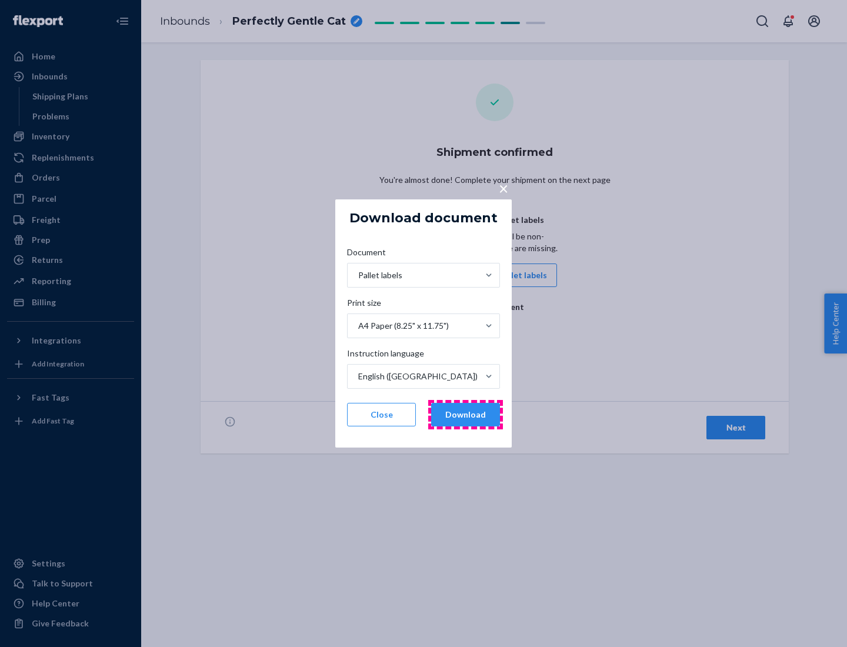
click at [465, 414] on button "Download" at bounding box center [465, 415] width 69 height 24
click at [503, 188] on span "×" at bounding box center [503, 188] width 9 height 20
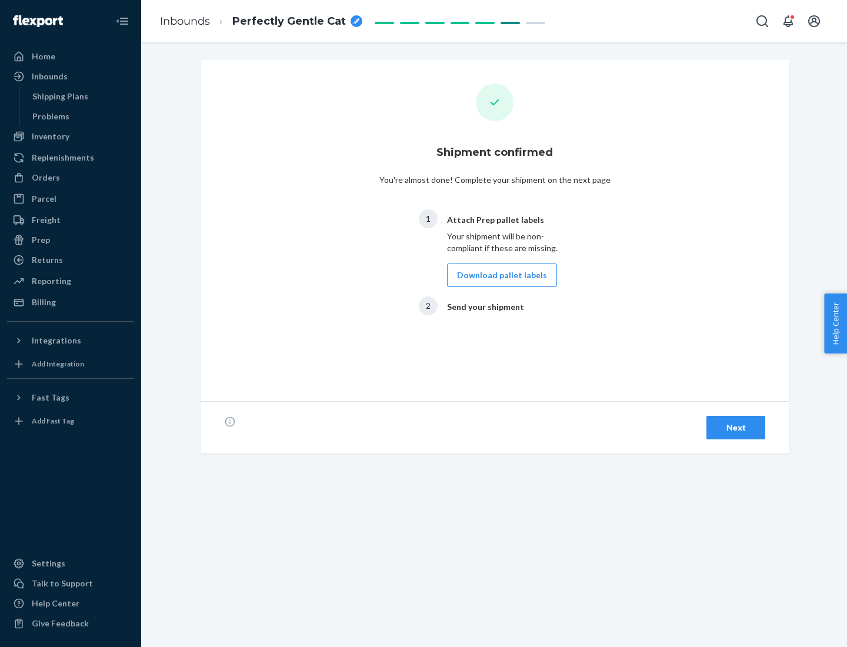
click at [735, 427] on div "Next" at bounding box center [735, 427] width 39 height 12
